Goal: Information Seeking & Learning: Learn about a topic

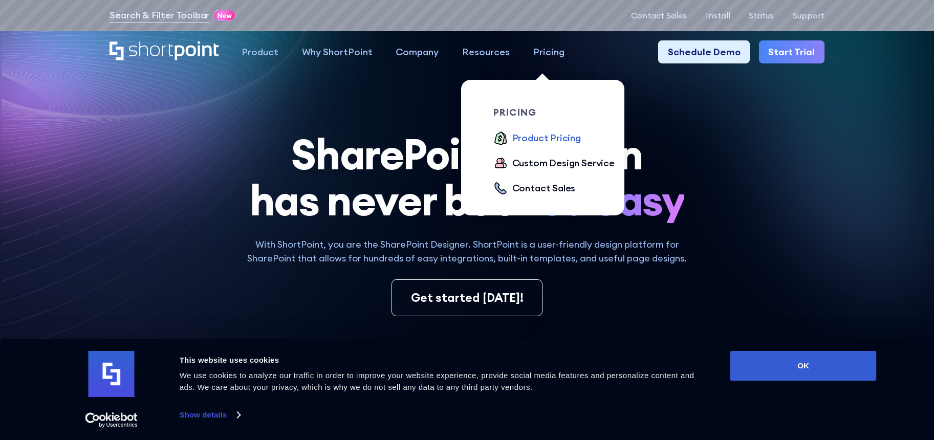
click at [558, 138] on div "Product Pricing" at bounding box center [547, 138] width 69 height 14
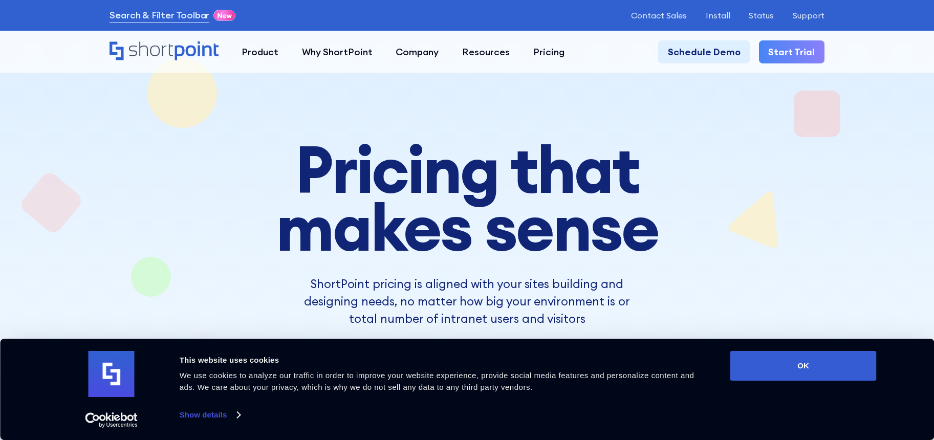
click at [817, 386] on div "Consent Details [#IABV2SETTINGS#] About This website uses cookies We use cookie…" at bounding box center [467, 389] width 819 height 77
click at [816, 375] on button "OK" at bounding box center [804, 366] width 146 height 30
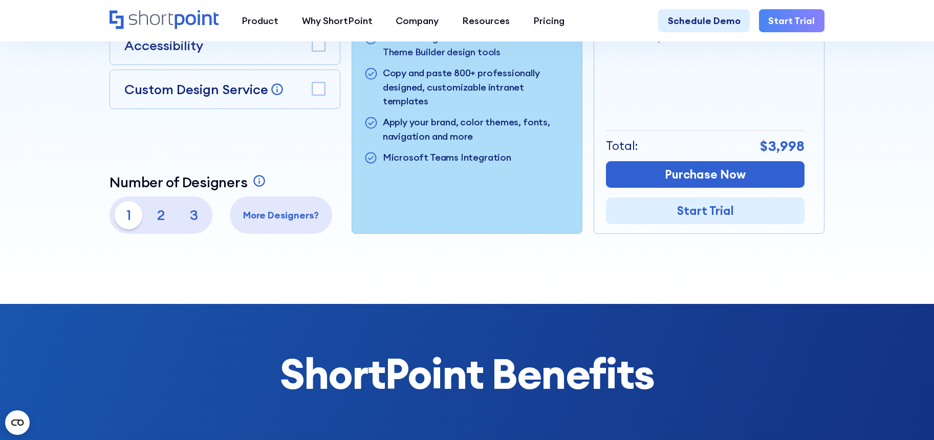
scroll to position [412, 0]
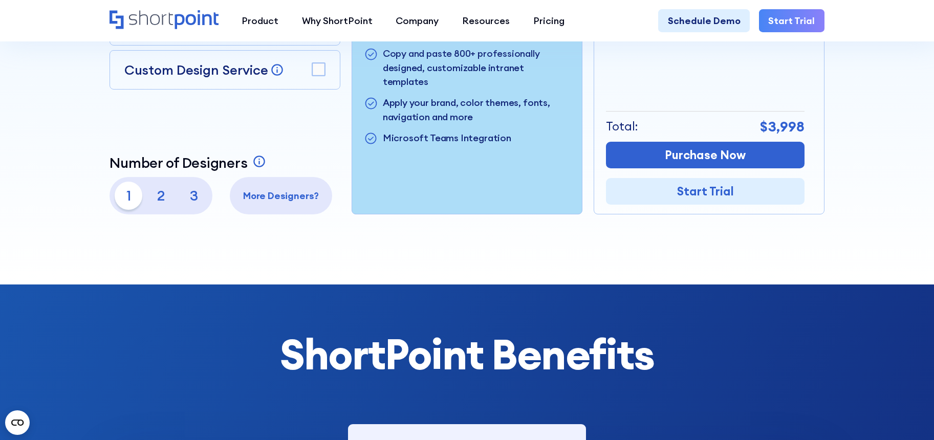
click at [322, 75] on rect at bounding box center [318, 69] width 13 height 13
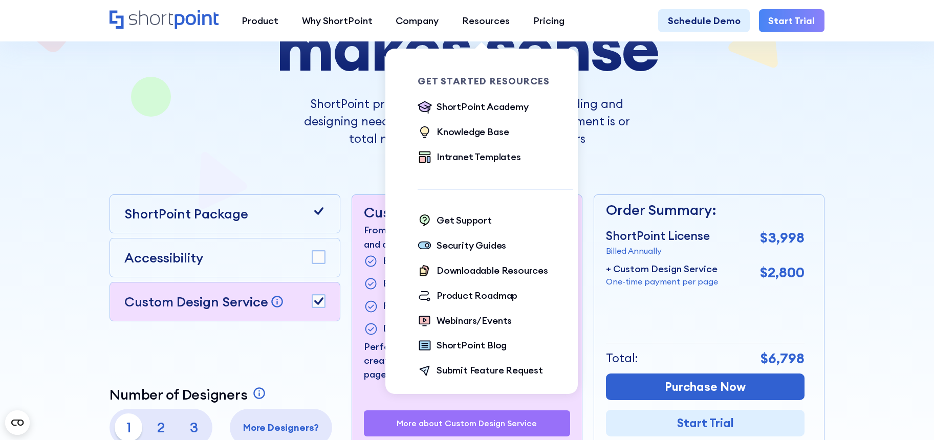
scroll to position [179, 0]
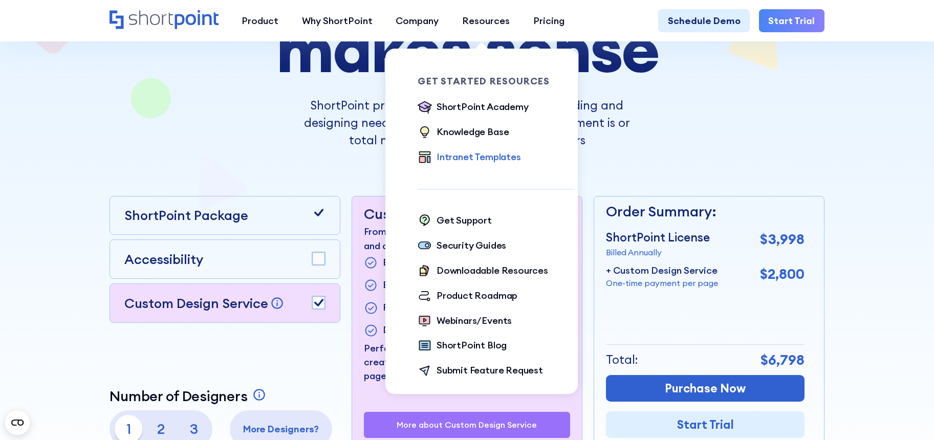
click at [460, 160] on div "Intranet Templates" at bounding box center [479, 157] width 84 height 14
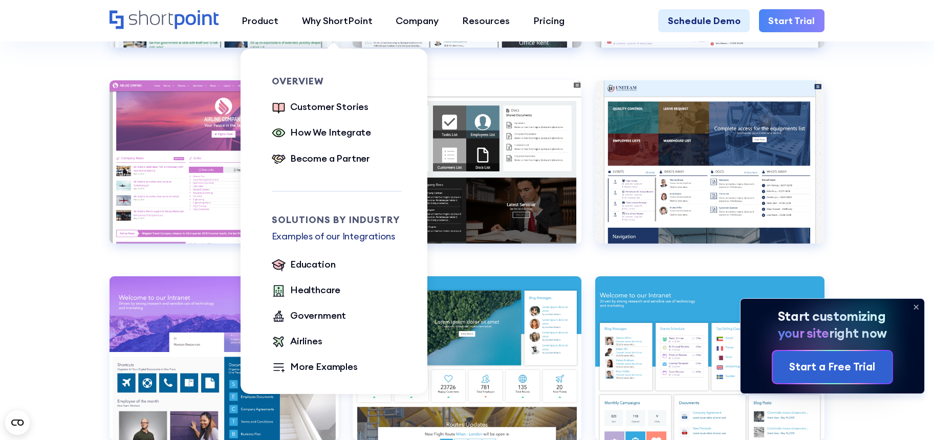
scroll to position [4070, 0]
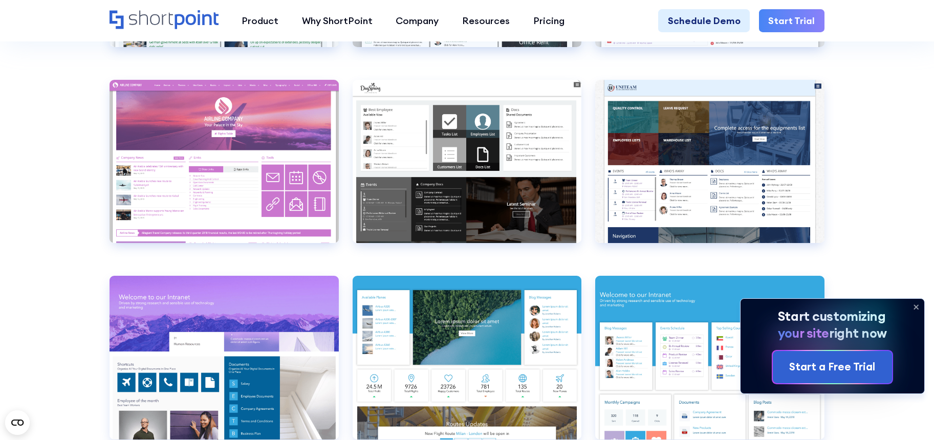
click at [919, 308] on icon at bounding box center [916, 307] width 16 height 16
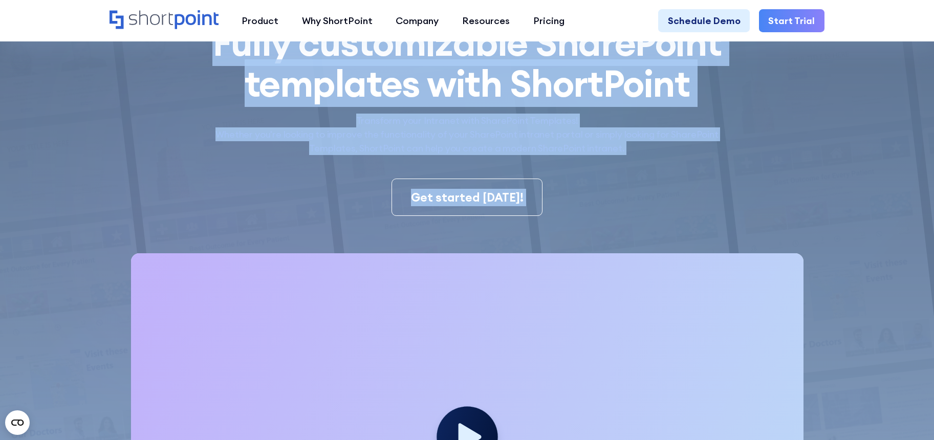
scroll to position [0, 0]
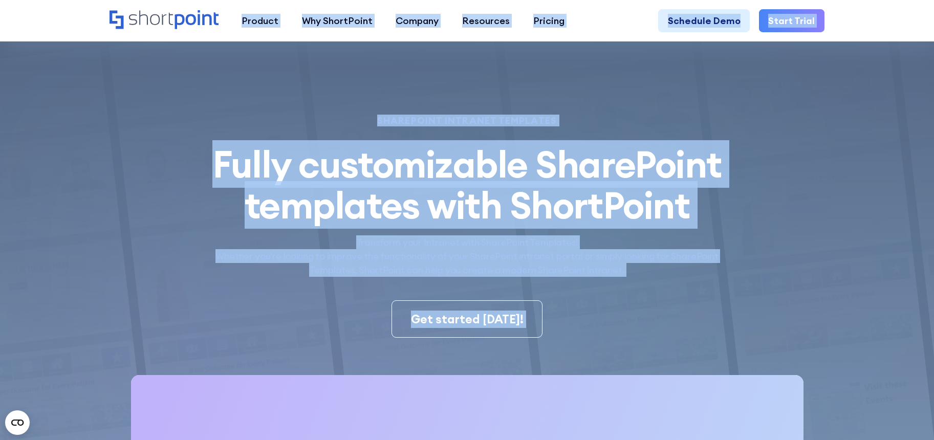
drag, startPoint x: 942, startPoint y: 192, endPoint x: 931, endPoint y: 11, distance: 181.6
click at [931, 11] on html "Search & Filter Toolbar -751 Days -21 Hours -32 Minutes -14 Seconds Until Launc…" at bounding box center [467, 220] width 934 height 440
